Goal: Information Seeking & Learning: Learn about a topic

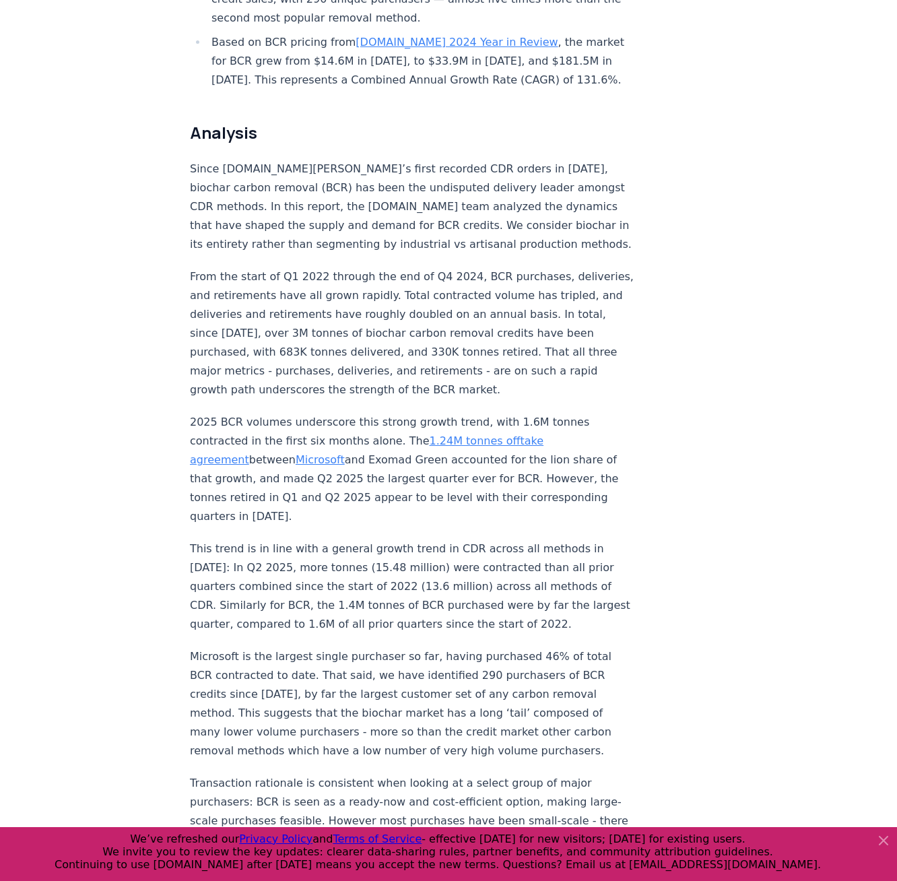
scroll to position [942, 0]
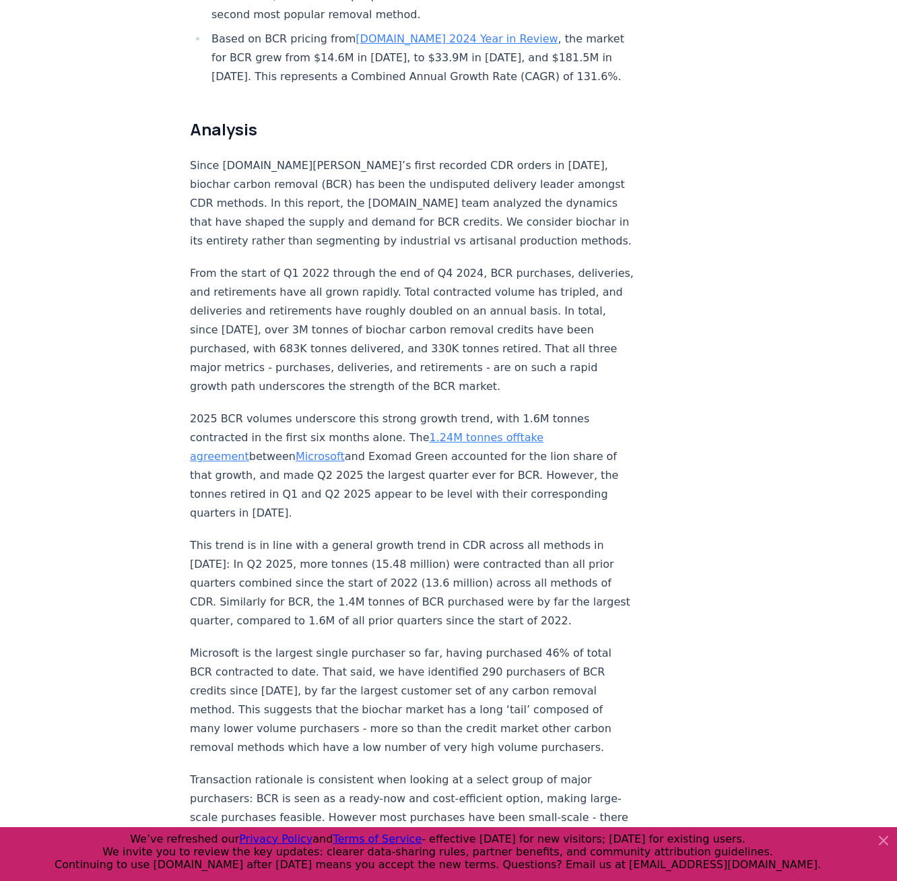
click at [430, 328] on p "From the start of Q1 2022 through the end of Q4 2024, BCR purchases, deliveries…" at bounding box center [413, 330] width 446 height 132
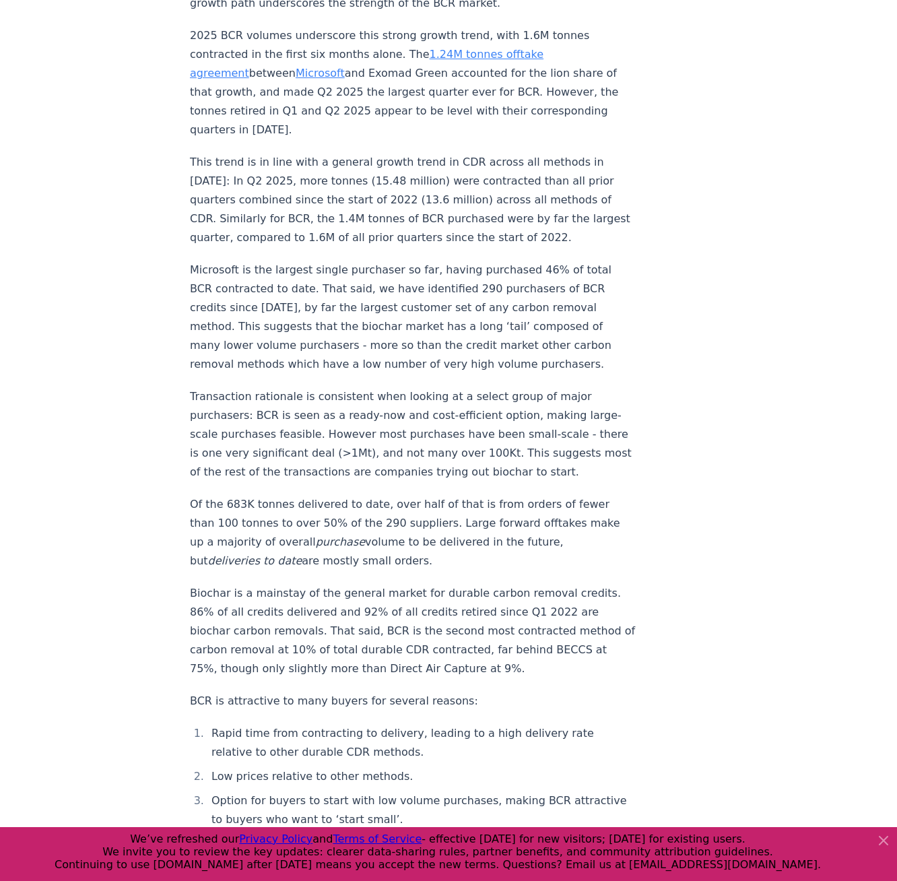
scroll to position [1346, 0]
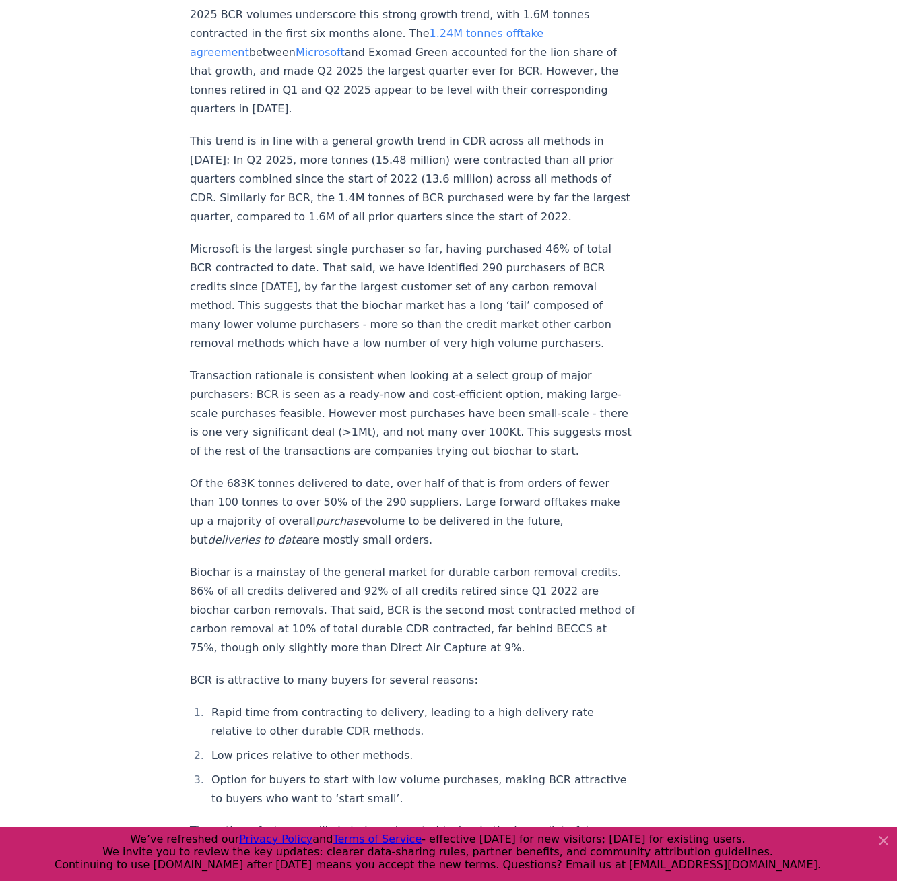
drag, startPoint x: 388, startPoint y: 518, endPoint x: 440, endPoint y: 477, distance: 65.2
click at [440, 477] on p "Of the 683K tonnes delivered to date, over half of that is from orders of fewer…" at bounding box center [413, 511] width 446 height 75
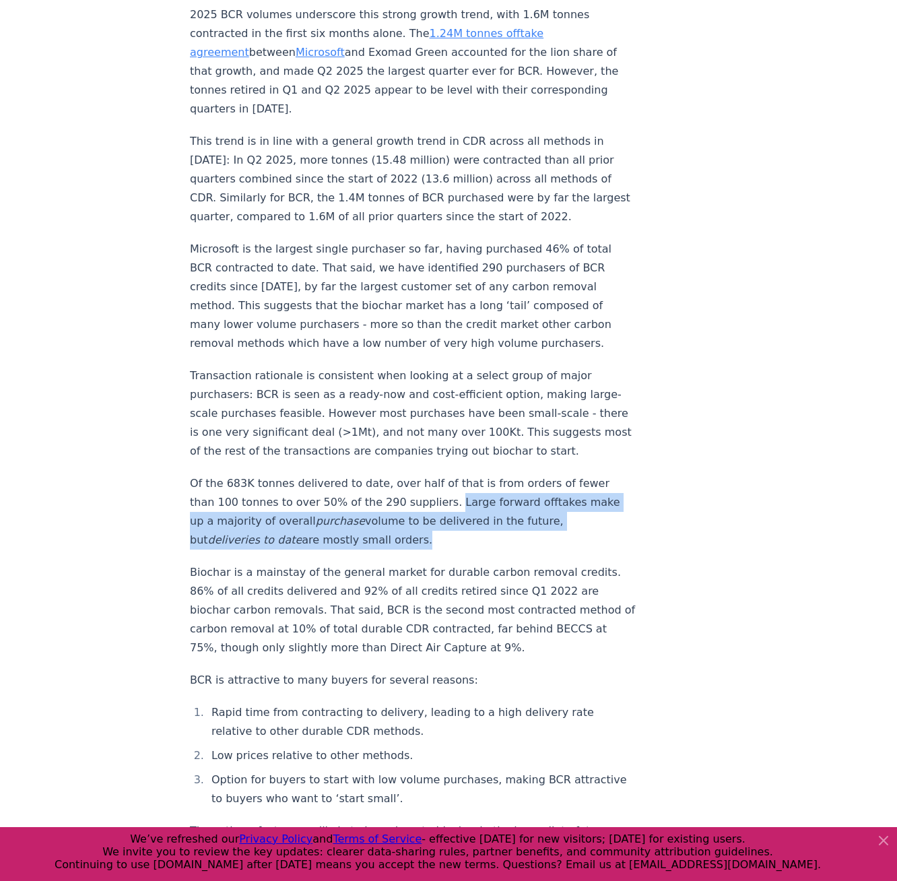
drag, startPoint x: 437, startPoint y: 477, endPoint x: 394, endPoint y: 519, distance: 60.0
click at [394, 519] on p "Of the 683K tonnes delivered to date, over half of that is from orders of fewer…" at bounding box center [413, 511] width 446 height 75
copy p "Large forward offtakes make up a majority of overall purchase volume to be deli…"
click at [366, 563] on p "Biochar is a mainstay of the general market for durable carbon removal credits.…" at bounding box center [413, 610] width 446 height 94
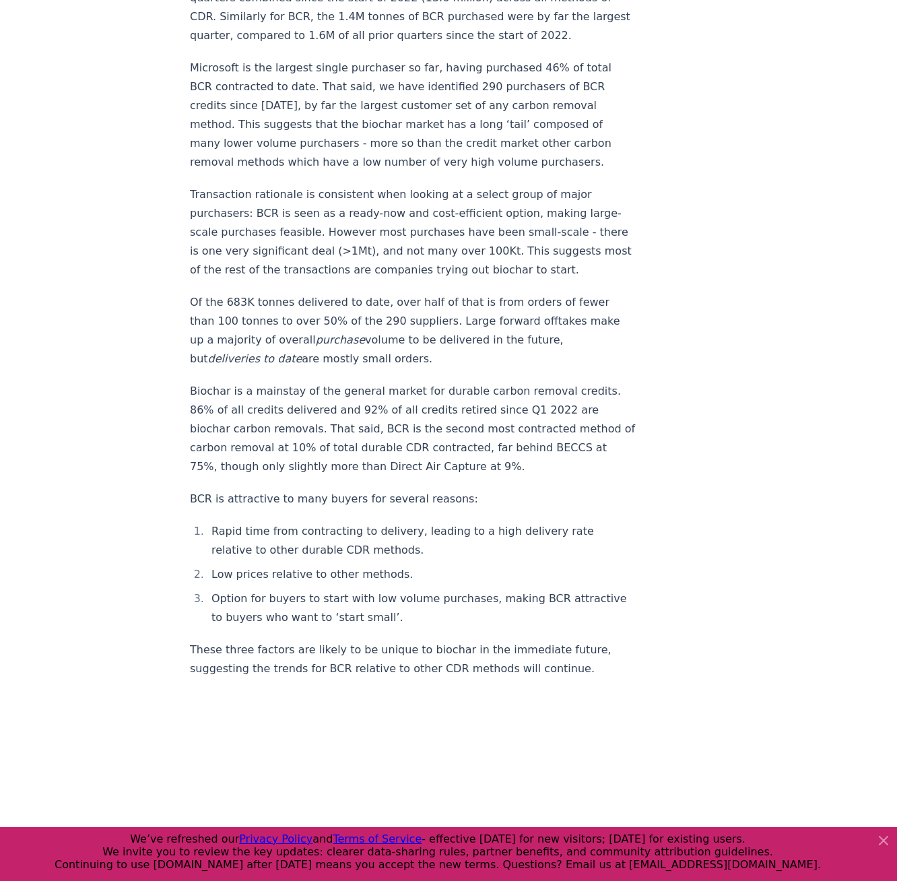
scroll to position [1548, 0]
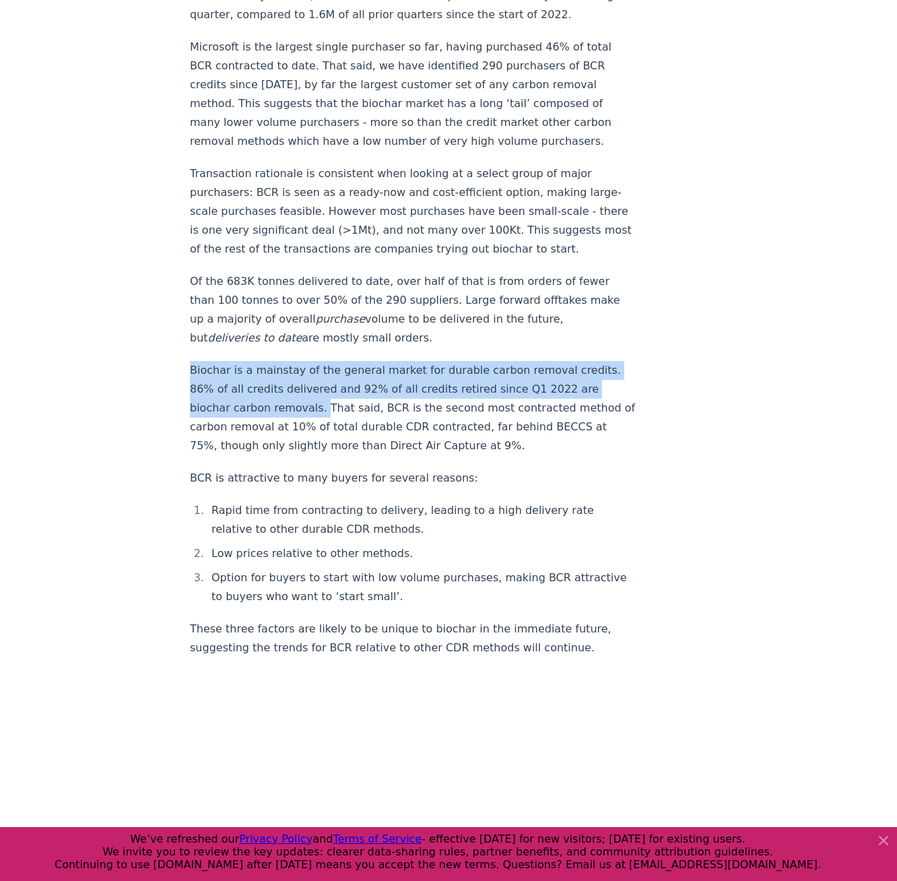
drag, startPoint x: 314, startPoint y: 385, endPoint x: 188, endPoint y: 351, distance: 131.1
copy p "Biochar is a mainstay of the general market for durable carbon removal credits.…"
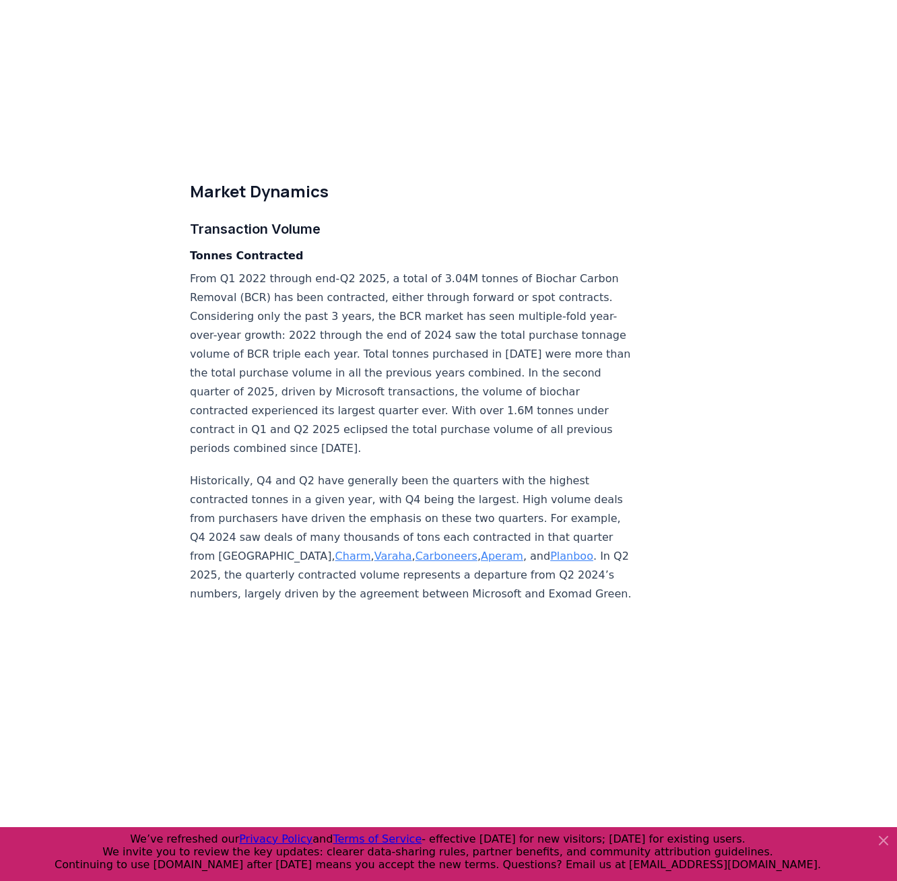
scroll to position [3299, 0]
